Goal: Task Accomplishment & Management: Use online tool/utility

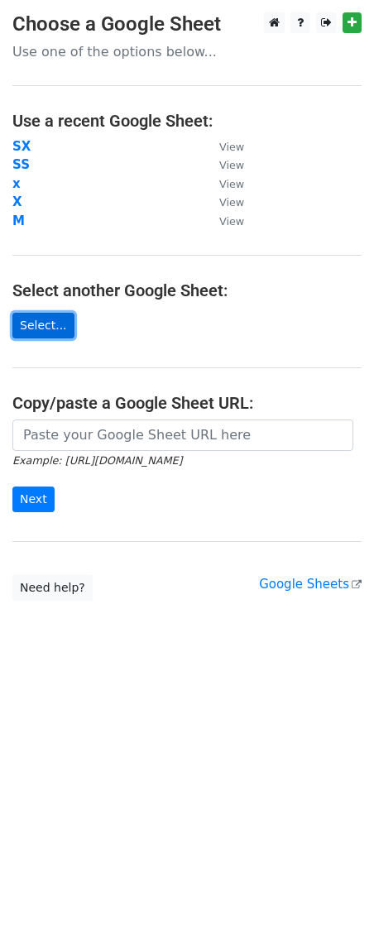
click at [63, 324] on link "Select..." at bounding box center [43, 326] width 62 height 26
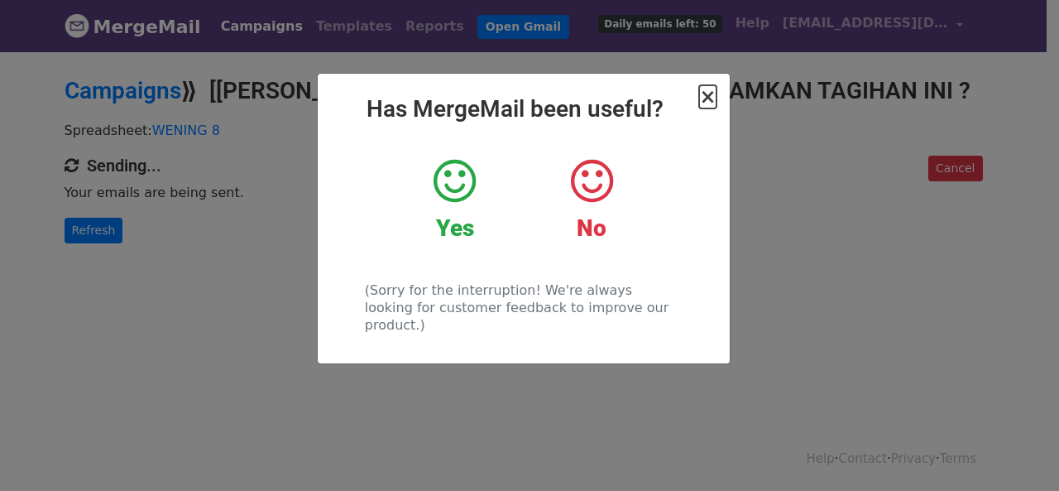
click at [706, 103] on span "×" at bounding box center [707, 96] width 17 height 23
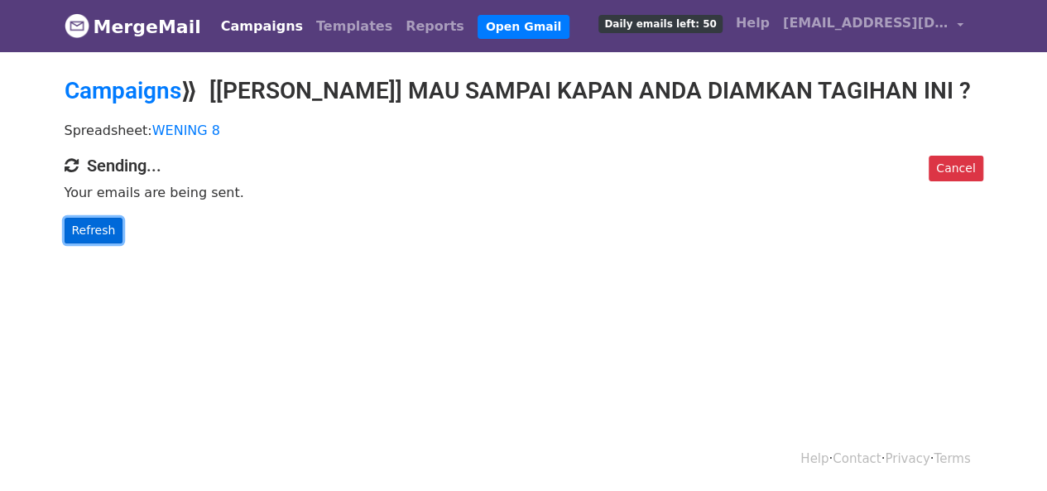
click at [82, 224] on link "Refresh" at bounding box center [94, 231] width 59 height 26
click at [86, 234] on link "Refresh" at bounding box center [94, 231] width 59 height 26
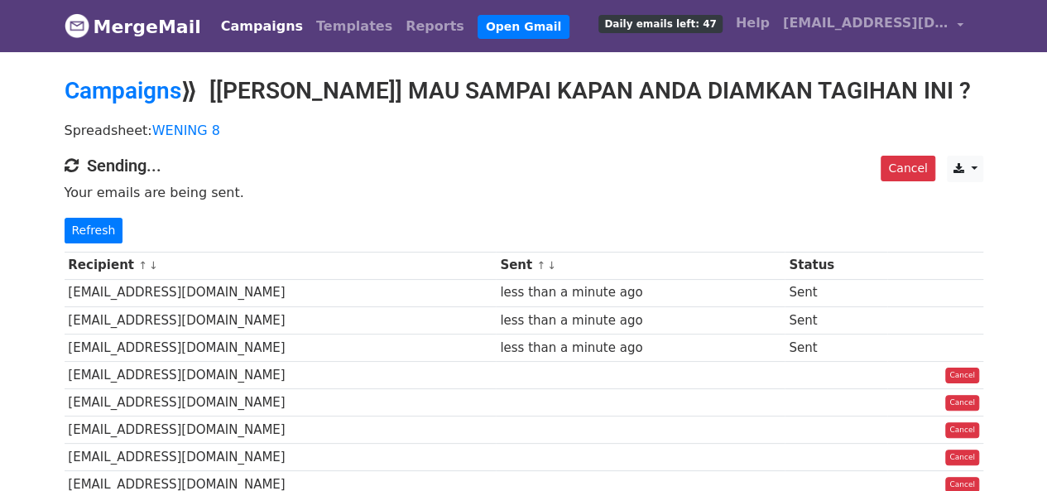
scroll to position [83, 0]
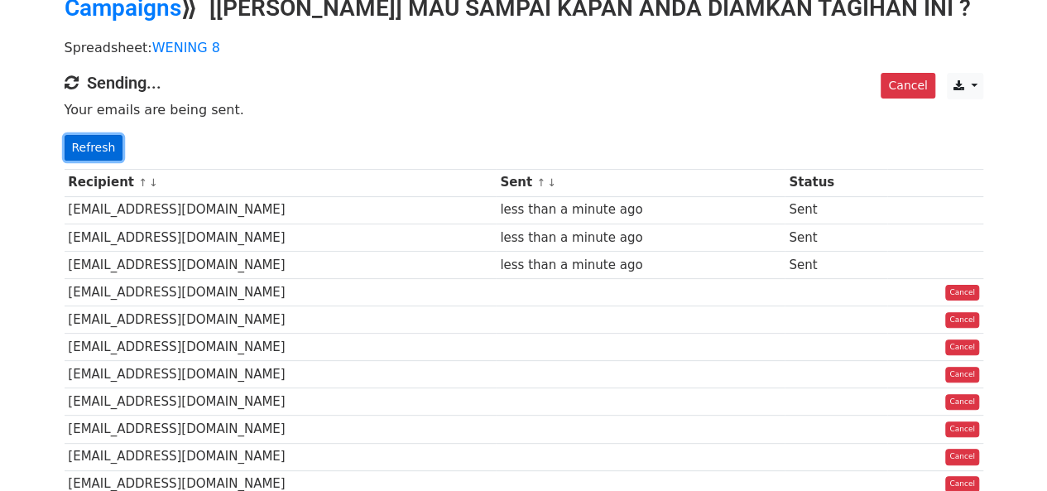
click at [83, 152] on link "Refresh" at bounding box center [94, 148] width 59 height 26
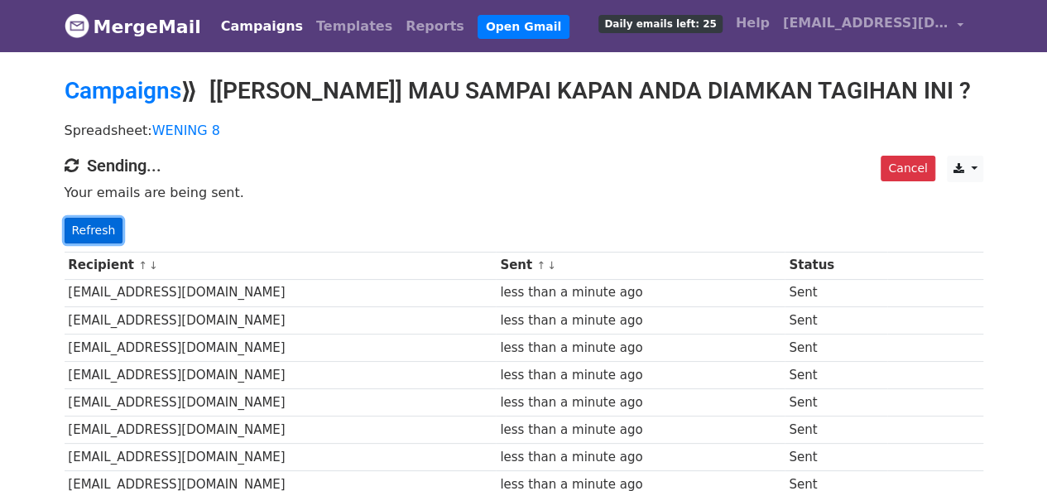
click at [93, 226] on link "Refresh" at bounding box center [94, 231] width 59 height 26
click at [84, 226] on link "Refresh" at bounding box center [94, 231] width 59 height 26
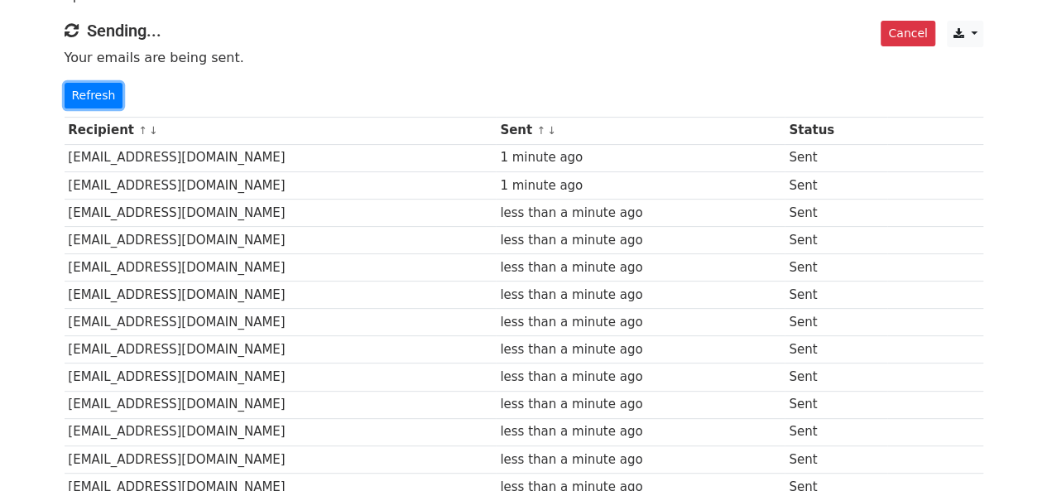
scroll to position [331, 0]
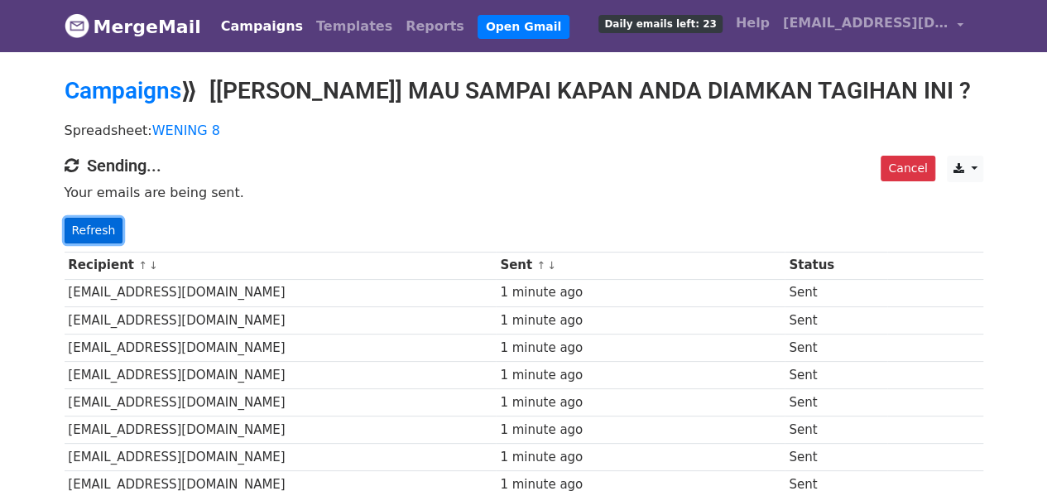
click at [103, 235] on link "Refresh" at bounding box center [94, 231] width 59 height 26
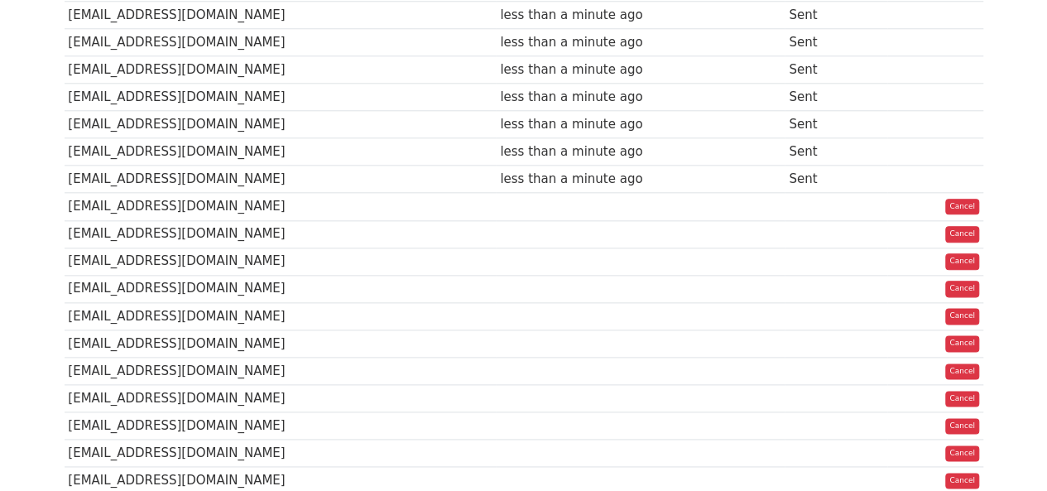
scroll to position [874, 0]
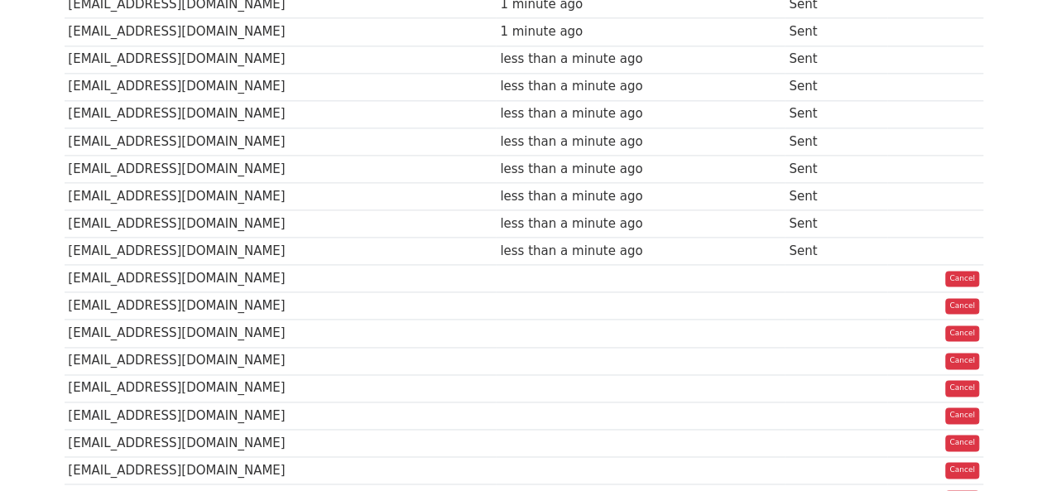
scroll to position [708, 0]
